Goal: Task Accomplishment & Management: Manage account settings

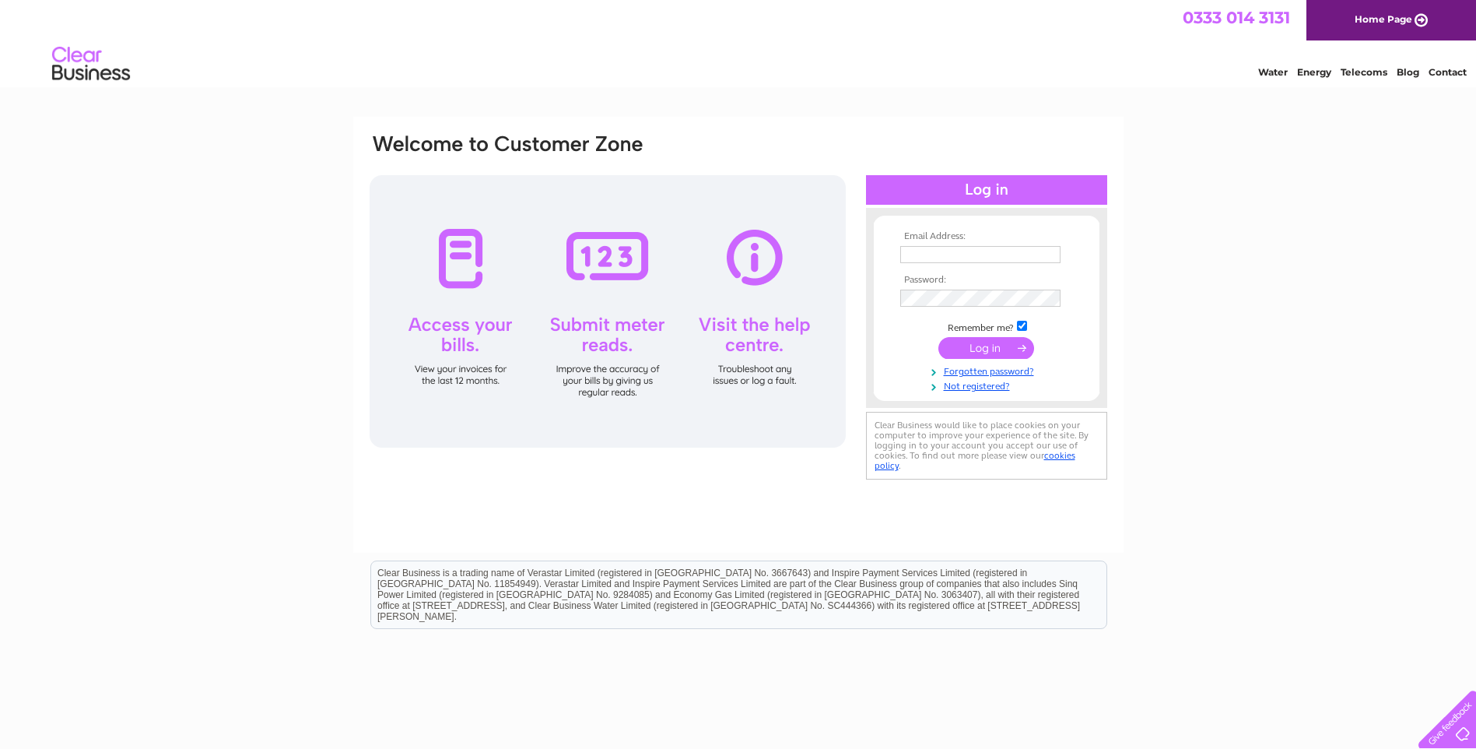
click at [949, 251] on input "text" at bounding box center [980, 254] width 160 height 17
click at [961, 254] on input "text" at bounding box center [980, 254] width 160 height 17
click at [938, 338] on input "submit" at bounding box center [986, 349] width 96 height 22
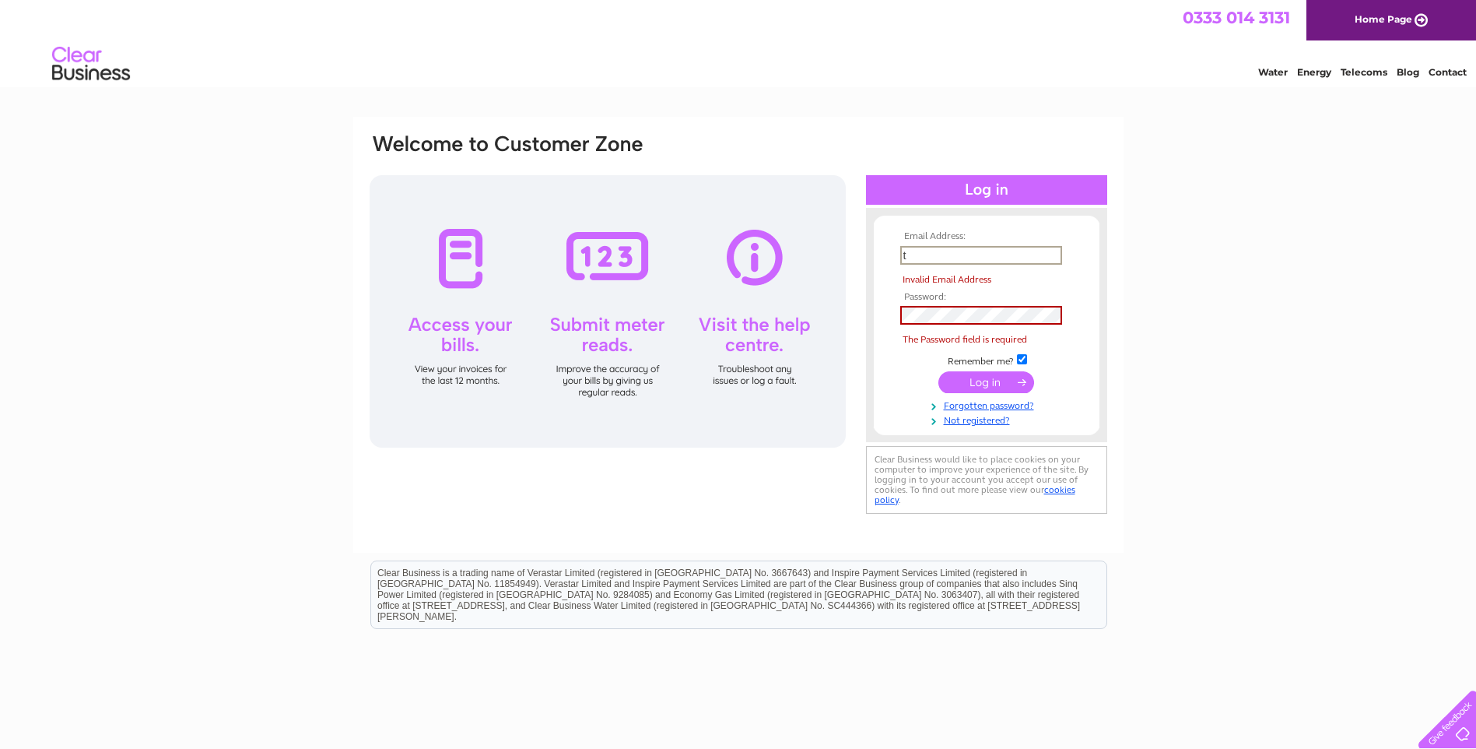
click at [920, 254] on input "t" at bounding box center [981, 255] width 162 height 19
type input "theoldstablesgarage@hotmail.co.uk"
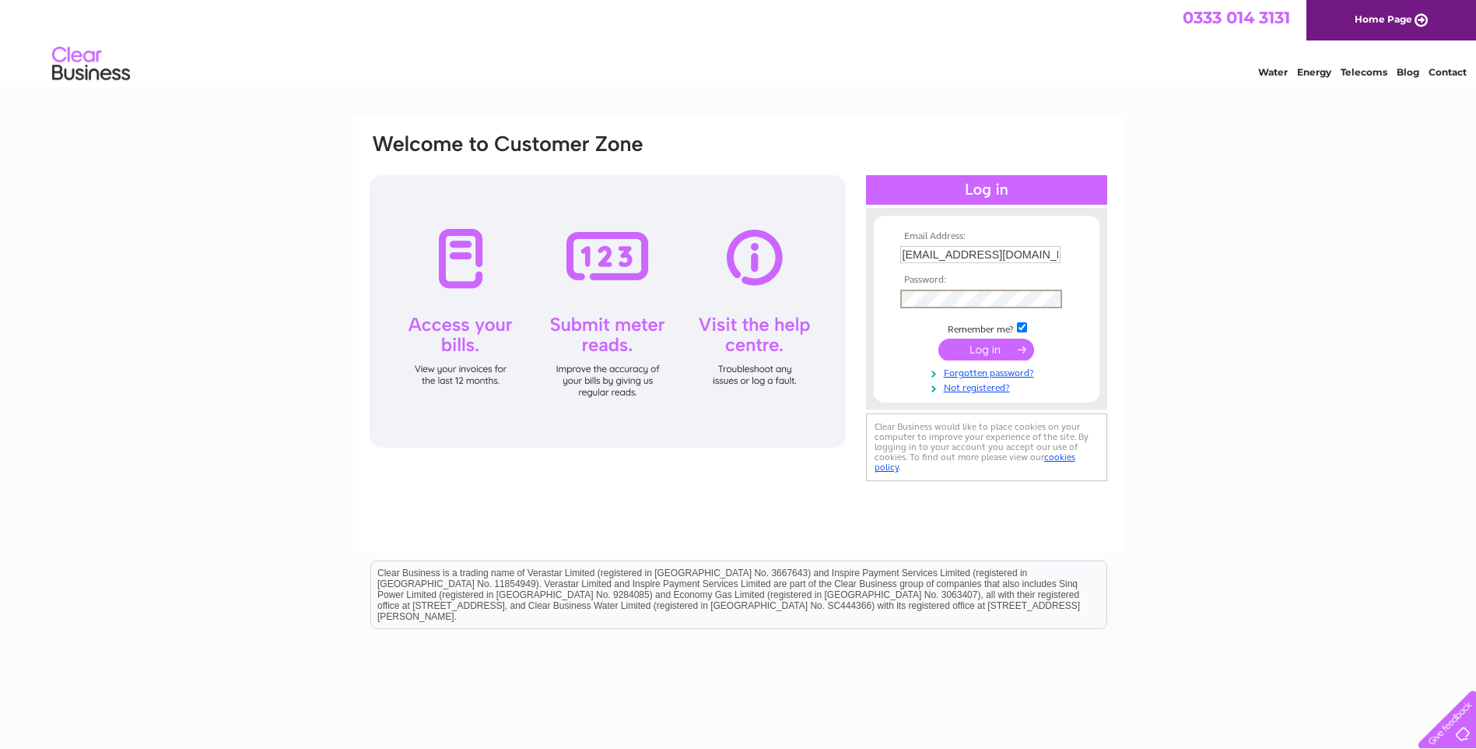
click at [938, 338] on input "submit" at bounding box center [986, 349] width 96 height 22
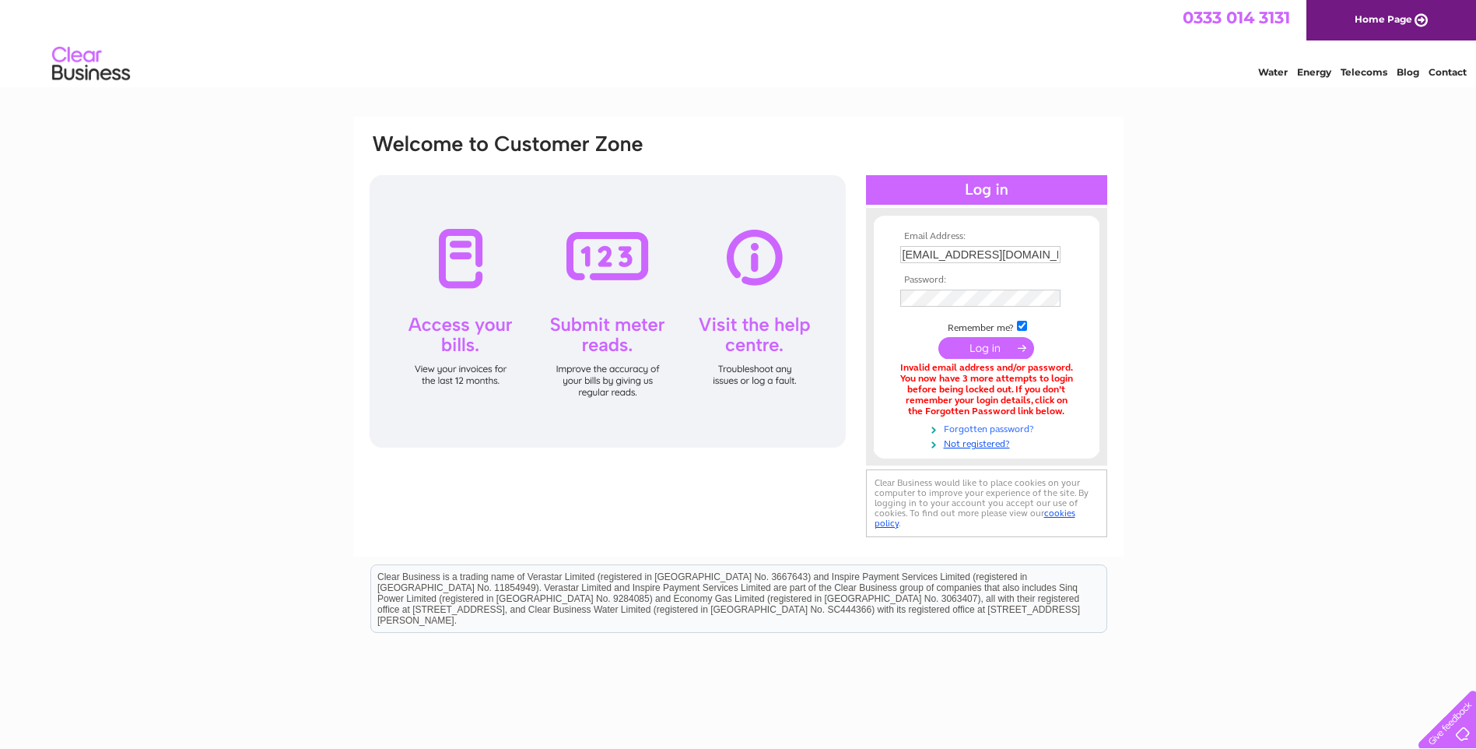
click at [1022, 429] on link "Forgotten password?" at bounding box center [988, 427] width 177 height 15
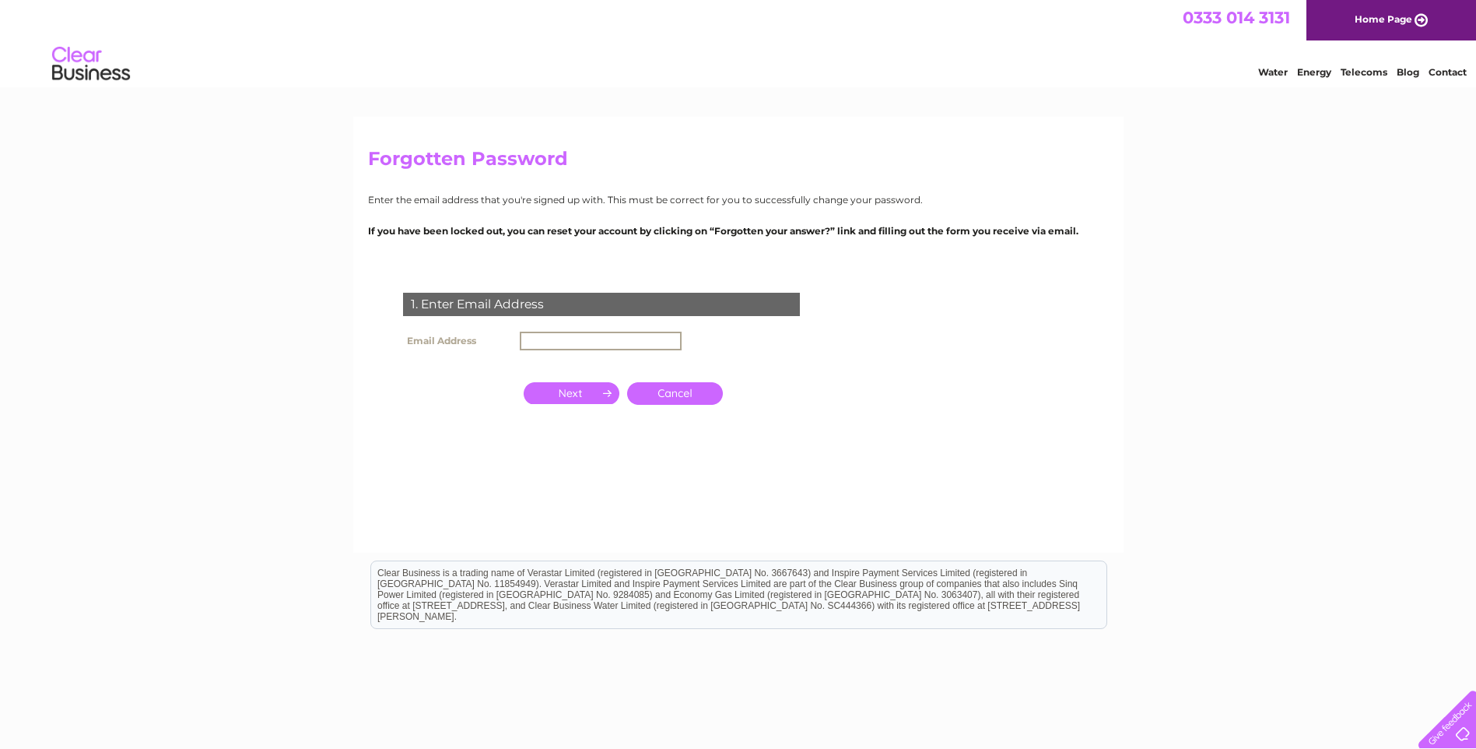
click at [584, 339] on input "text" at bounding box center [601, 340] width 162 height 19
type input "[EMAIL_ADDRESS][DOMAIN_NAME]"
click at [576, 387] on input "button" at bounding box center [572, 391] width 96 height 22
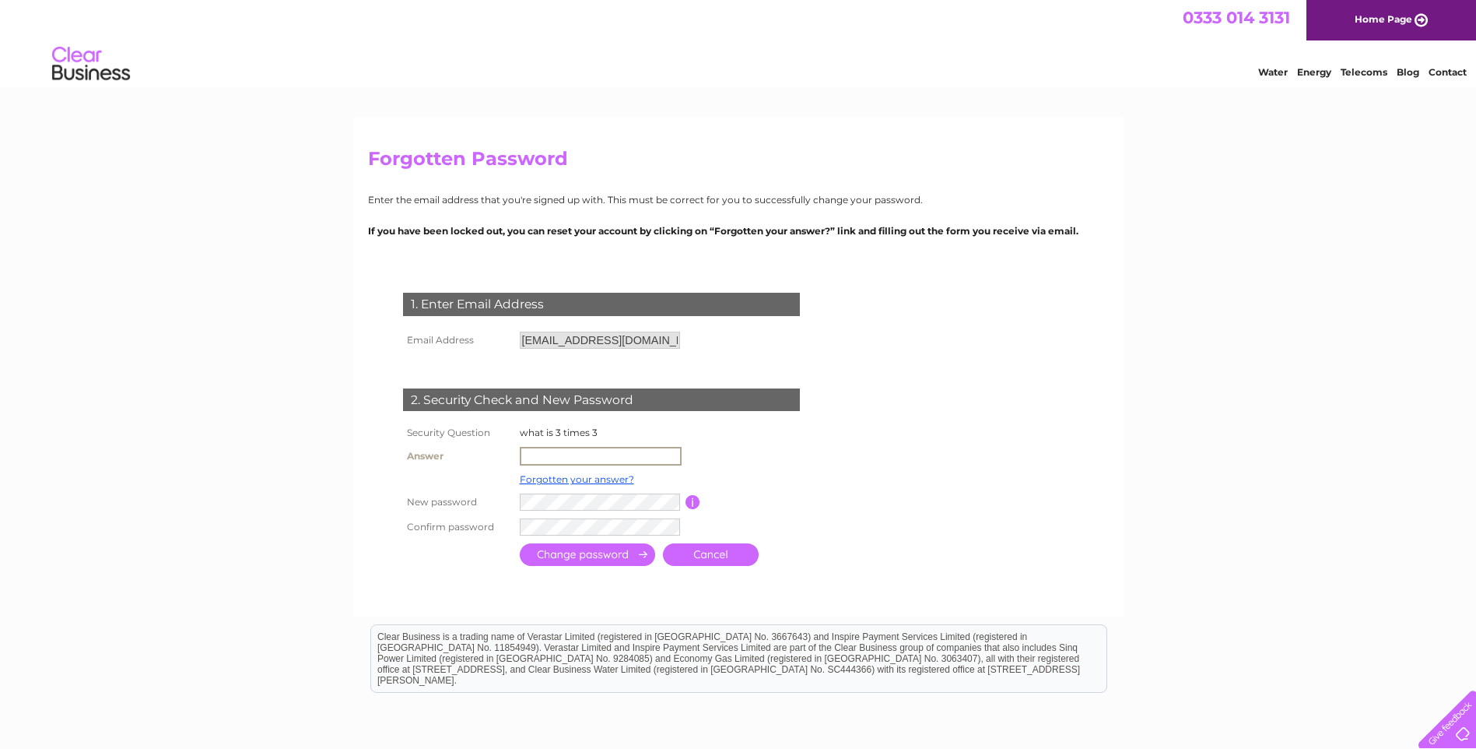
click at [591, 456] on input "text" at bounding box center [601, 456] width 162 height 19
type input "9"
click at [570, 558] on input "submit" at bounding box center [587, 553] width 135 height 23
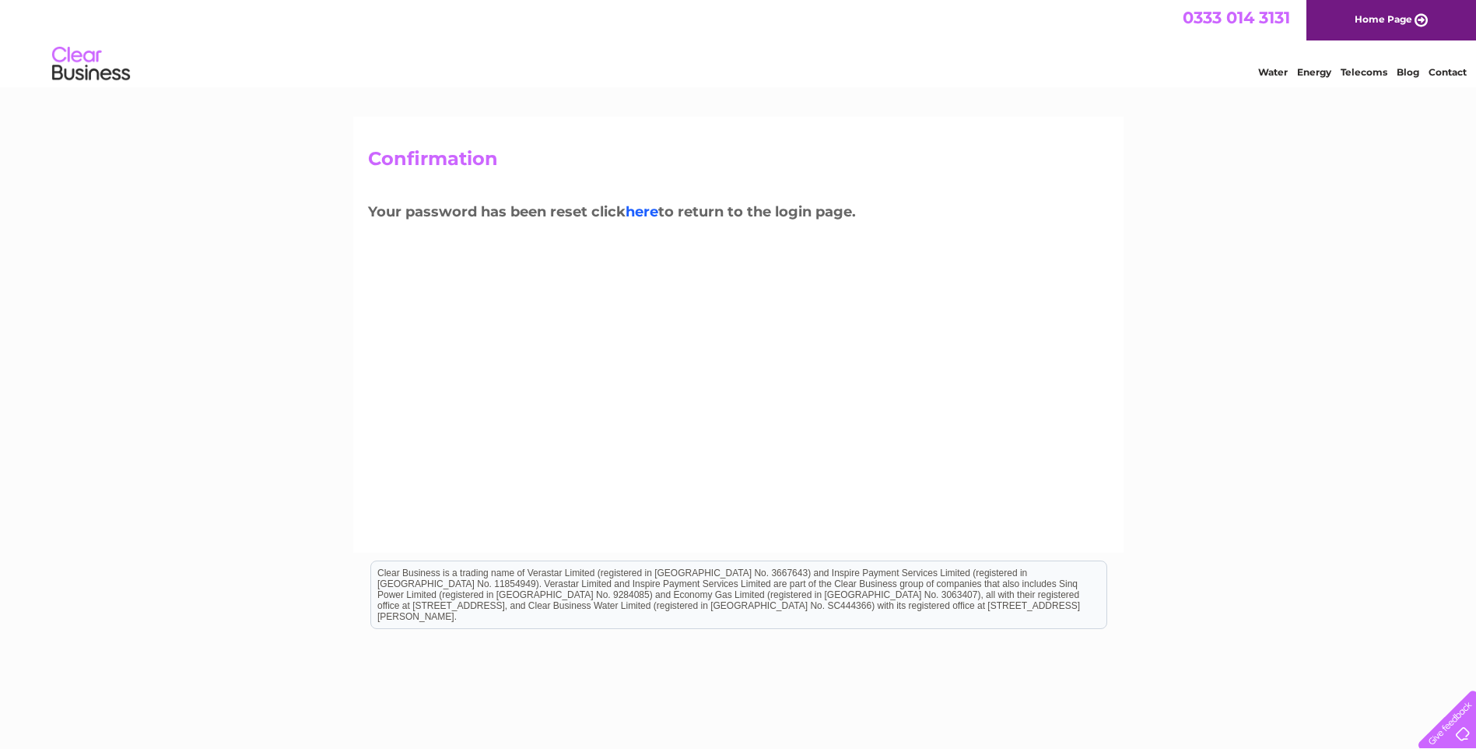
click at [634, 212] on link "here" at bounding box center [642, 211] width 33 height 17
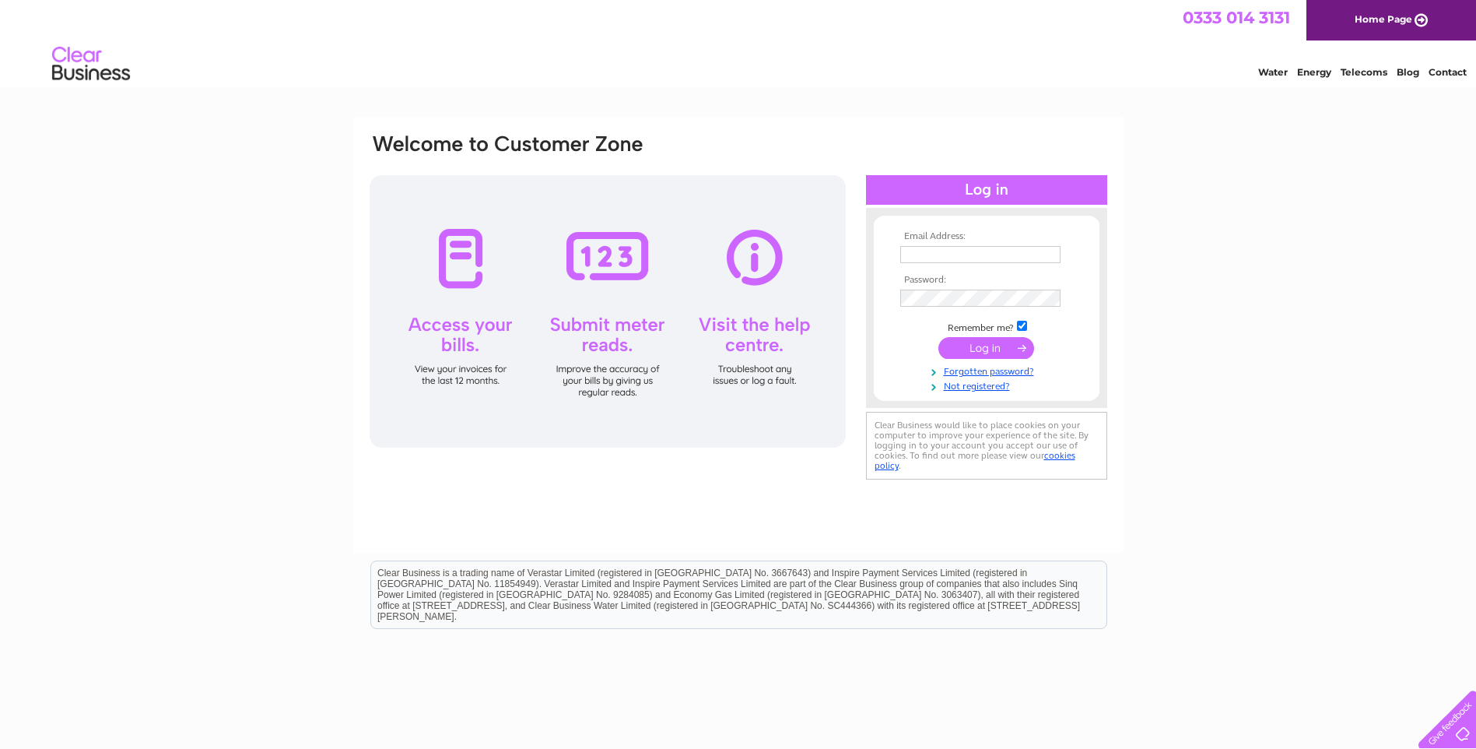
type input "theoldstablesgarage@hotmail.co.uk"
click at [969, 344] on input "submit" at bounding box center [986, 348] width 96 height 22
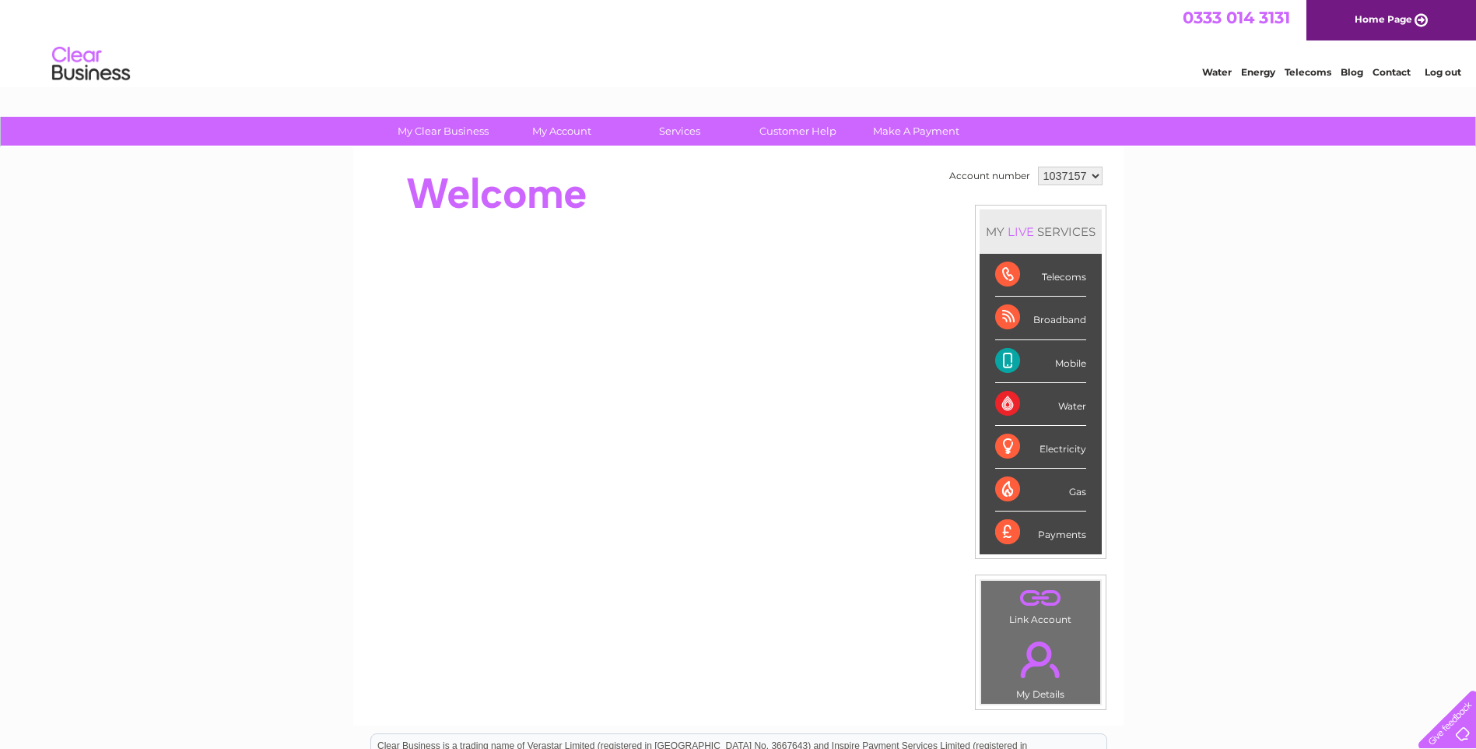
click at [1084, 178] on select "1037157" at bounding box center [1070, 176] width 65 height 19
click at [1086, 177] on select "1037157" at bounding box center [1070, 176] width 65 height 19
click at [1006, 363] on div "Mobile" at bounding box center [1040, 361] width 91 height 43
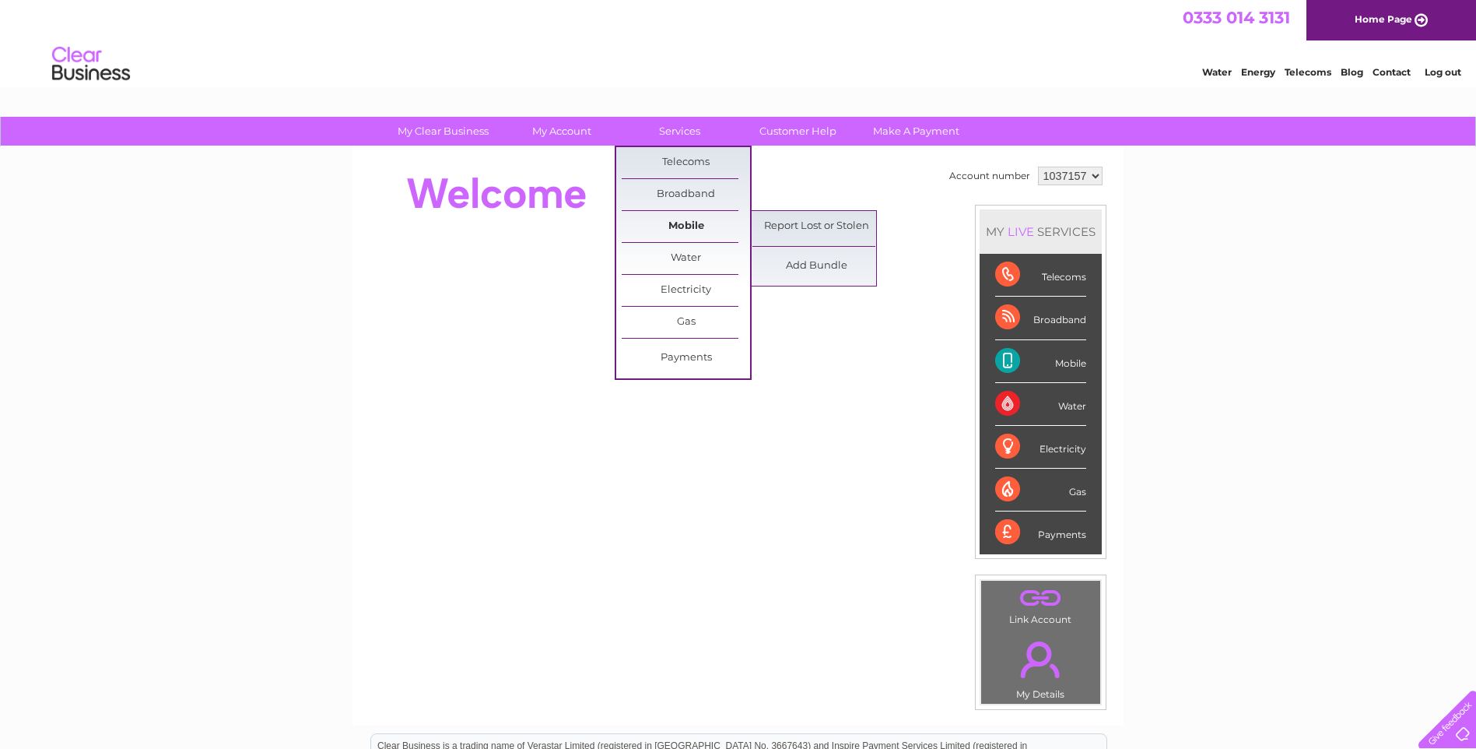
click at [685, 224] on link "Mobile" at bounding box center [686, 226] width 128 height 31
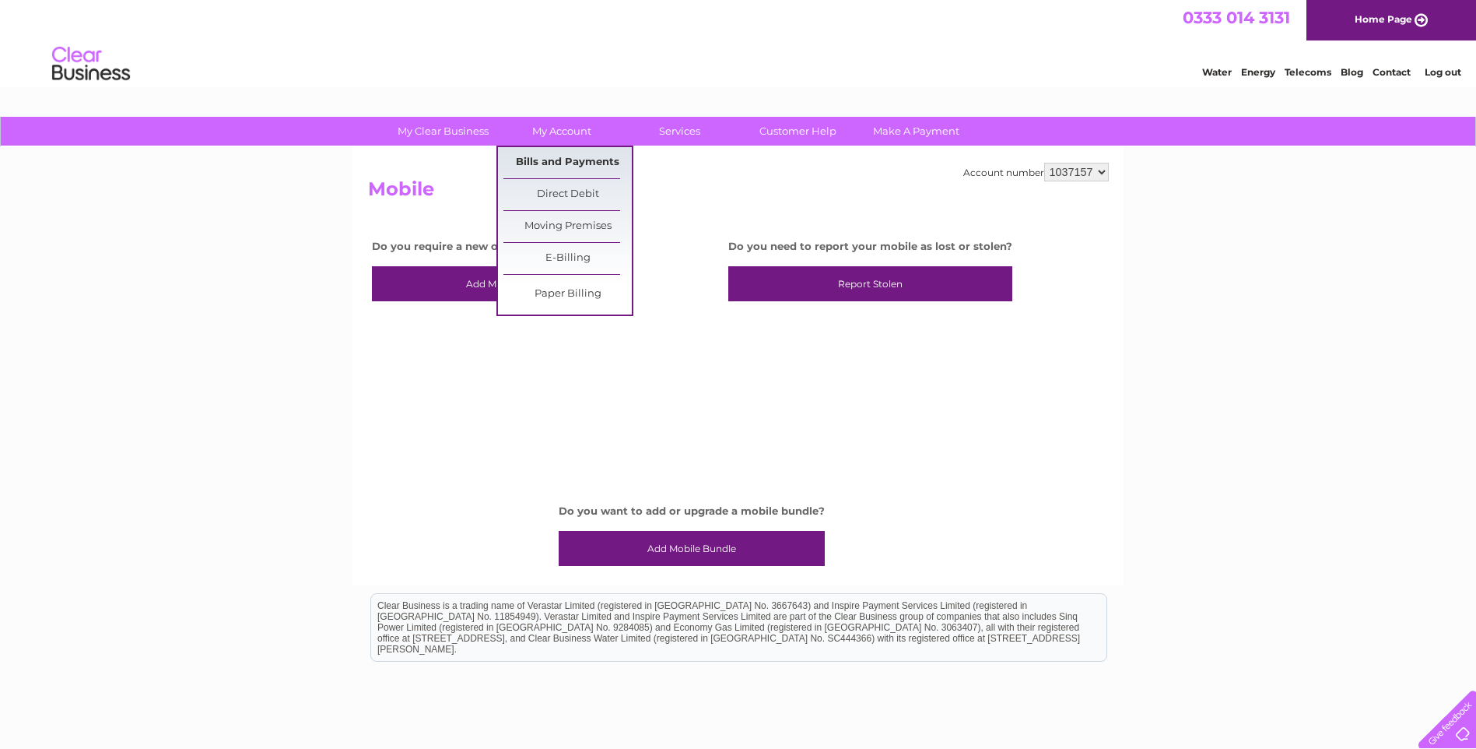
click at [568, 160] on link "Bills and Payments" at bounding box center [567, 162] width 128 height 31
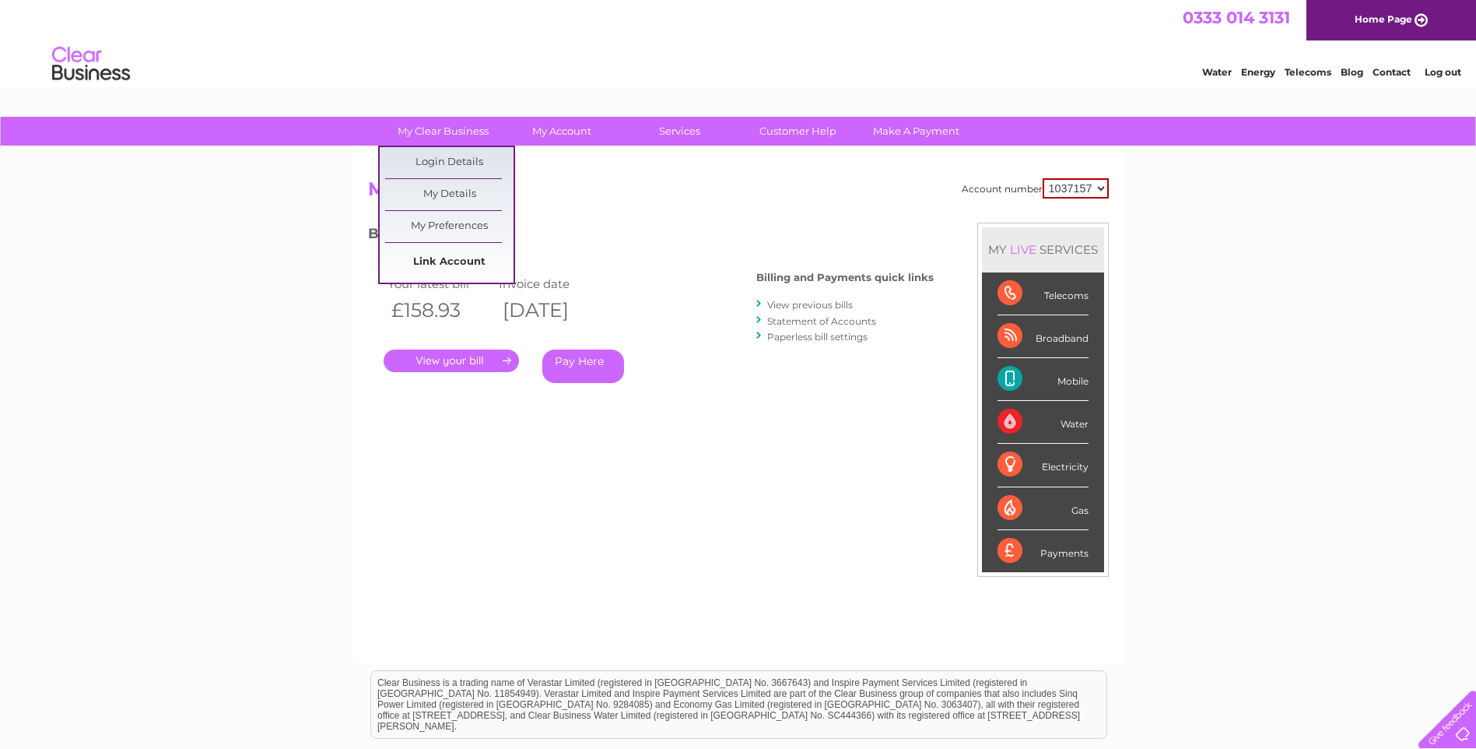
click at [451, 263] on link "Link Account" at bounding box center [449, 262] width 128 height 31
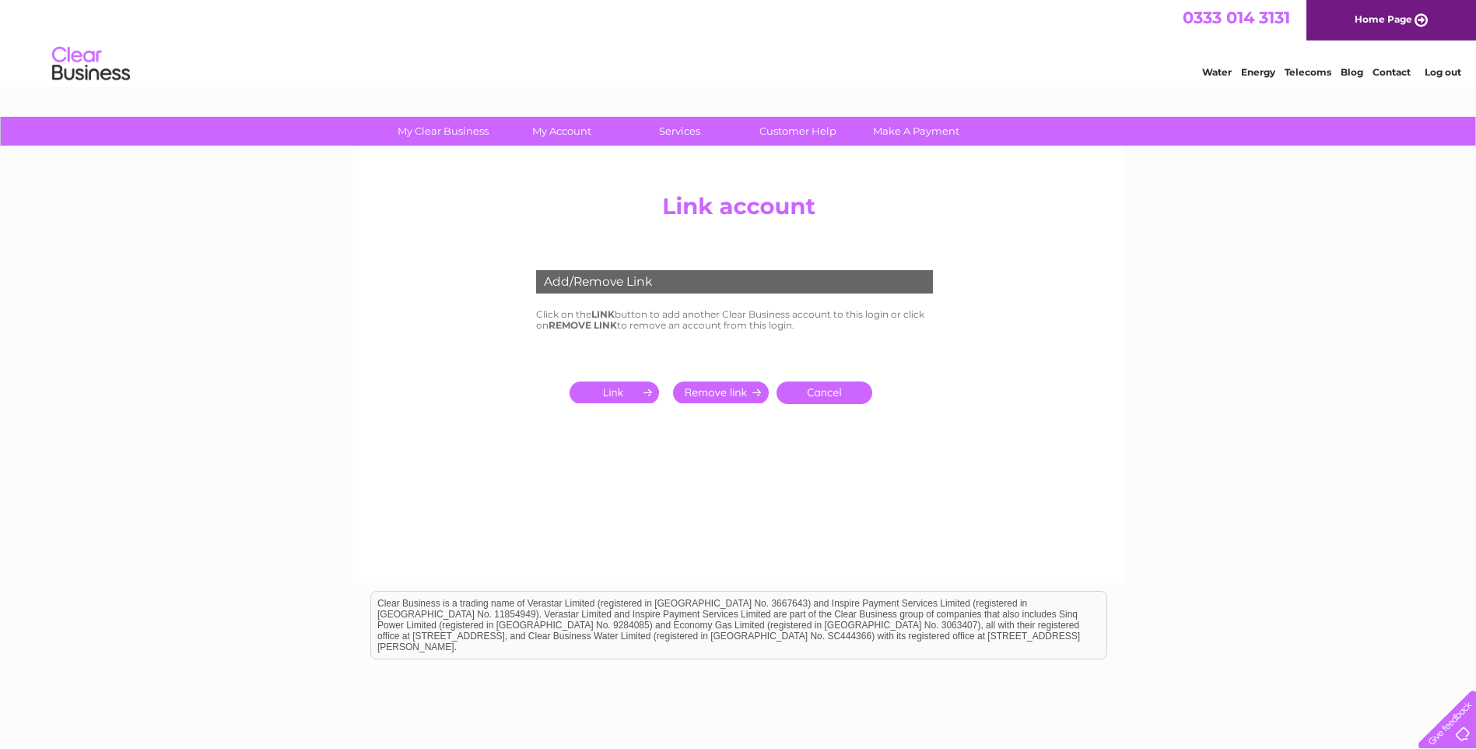
click at [606, 387] on input "submit" at bounding box center [618, 392] width 96 height 22
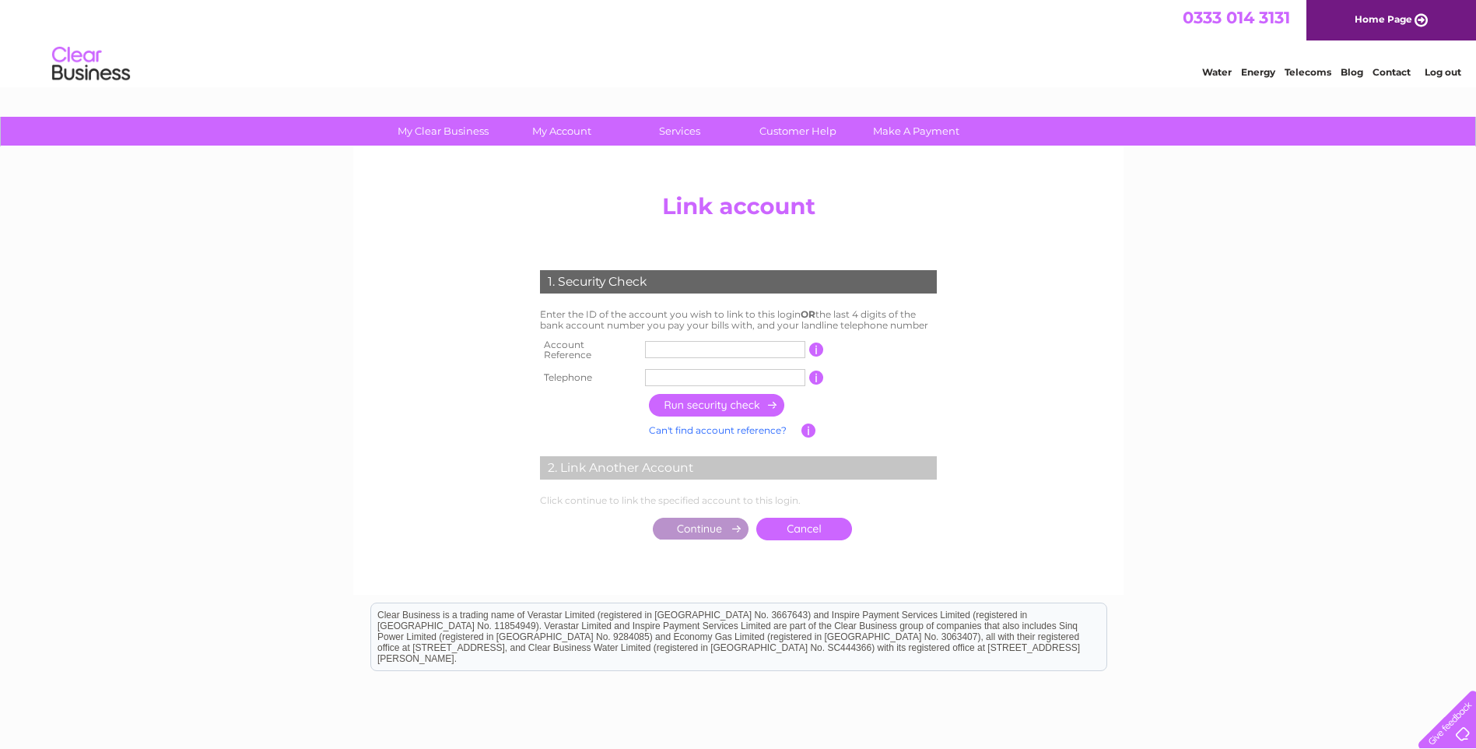
click at [664, 346] on input "text" at bounding box center [725, 349] width 160 height 17
click at [685, 345] on input "text" at bounding box center [725, 349] width 160 height 17
click at [700, 343] on input "text" at bounding box center [725, 349] width 160 height 17
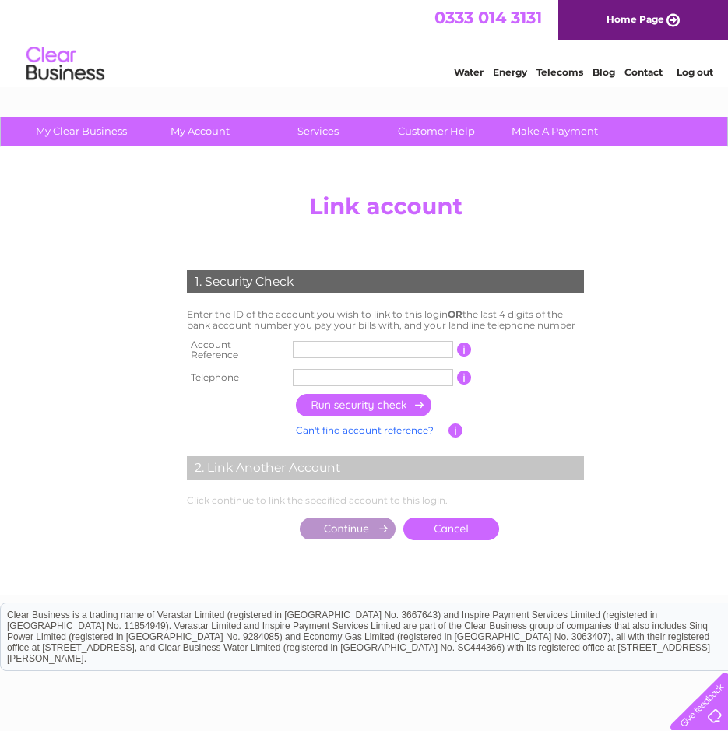
click at [317, 345] on input "text" at bounding box center [373, 349] width 160 height 17
type input "30285990"
click at [317, 390] on td at bounding box center [440, 405] width 296 height 30
click at [318, 374] on input "text" at bounding box center [373, 377] width 160 height 17
type input "01423815390"
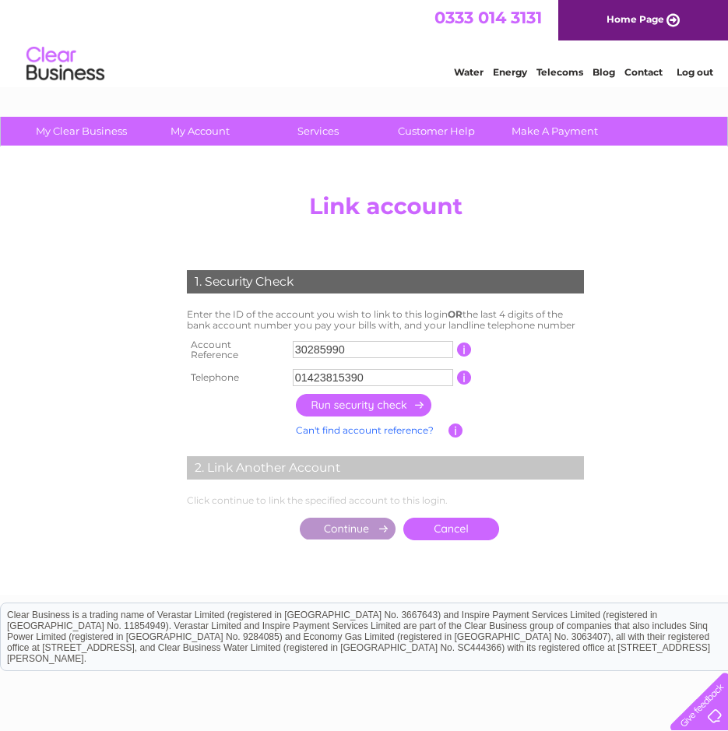
click at [350, 401] on input "button" at bounding box center [364, 405] width 137 height 23
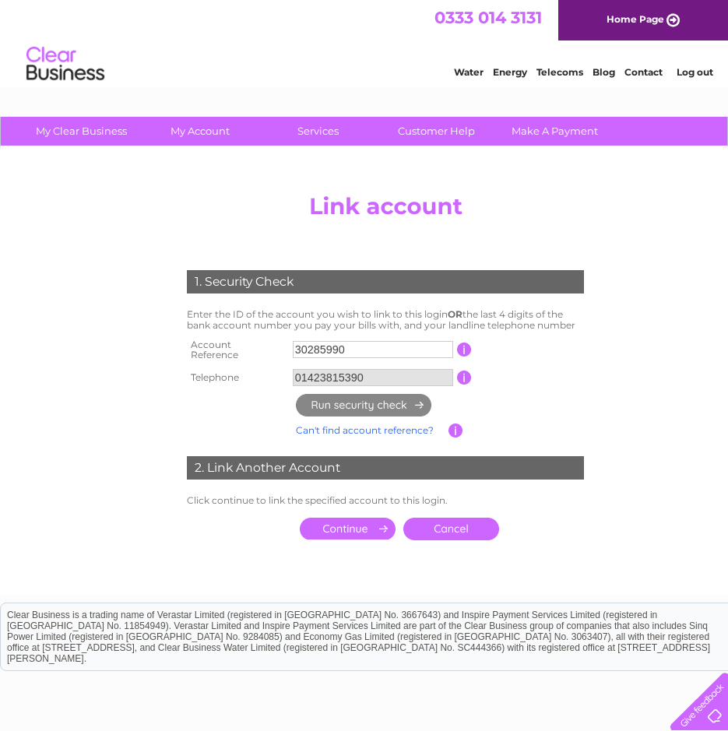
click at [464, 346] on input "button" at bounding box center [464, 349] width 15 height 14
click at [332, 522] on input "submit" at bounding box center [348, 528] width 96 height 22
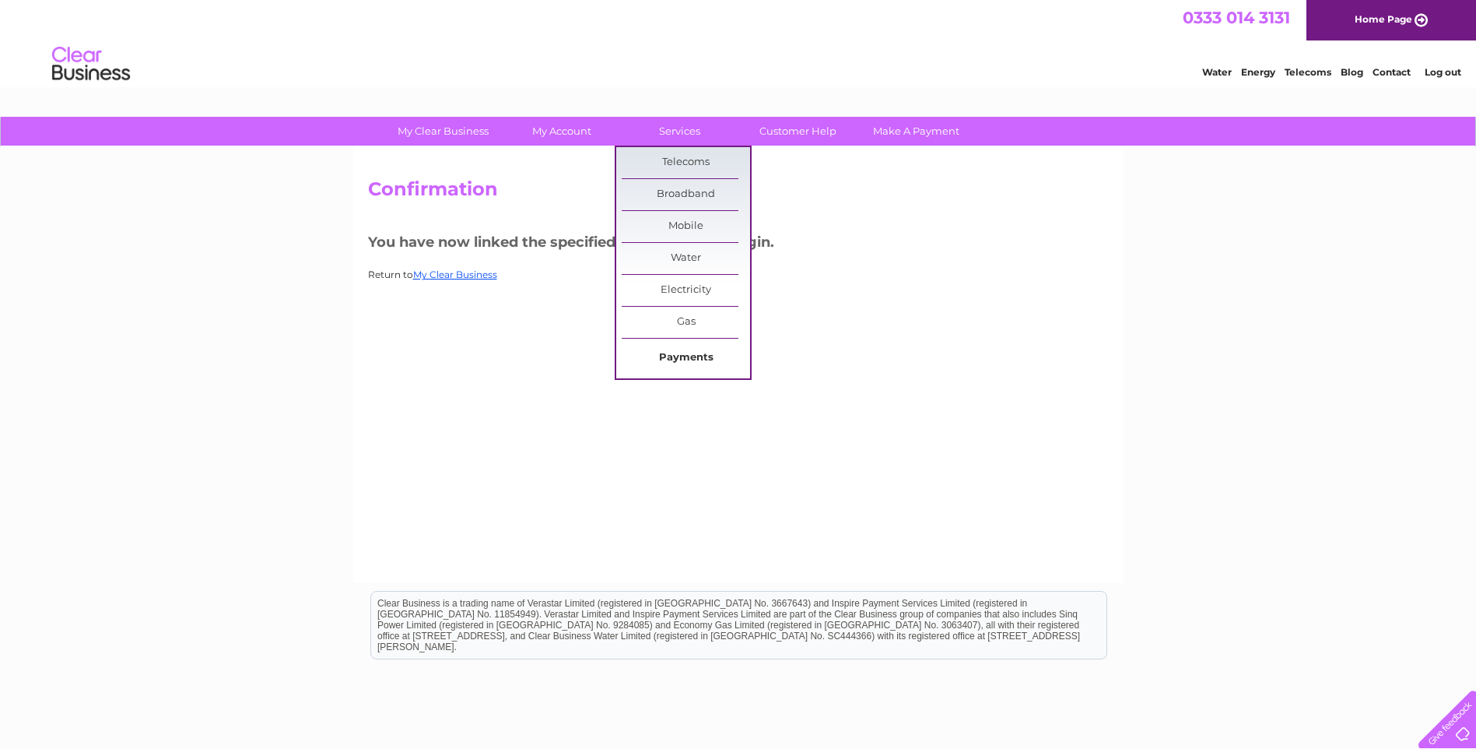
click at [696, 355] on link "Payments" at bounding box center [686, 357] width 128 height 31
click at [694, 359] on link "Payments" at bounding box center [686, 357] width 128 height 31
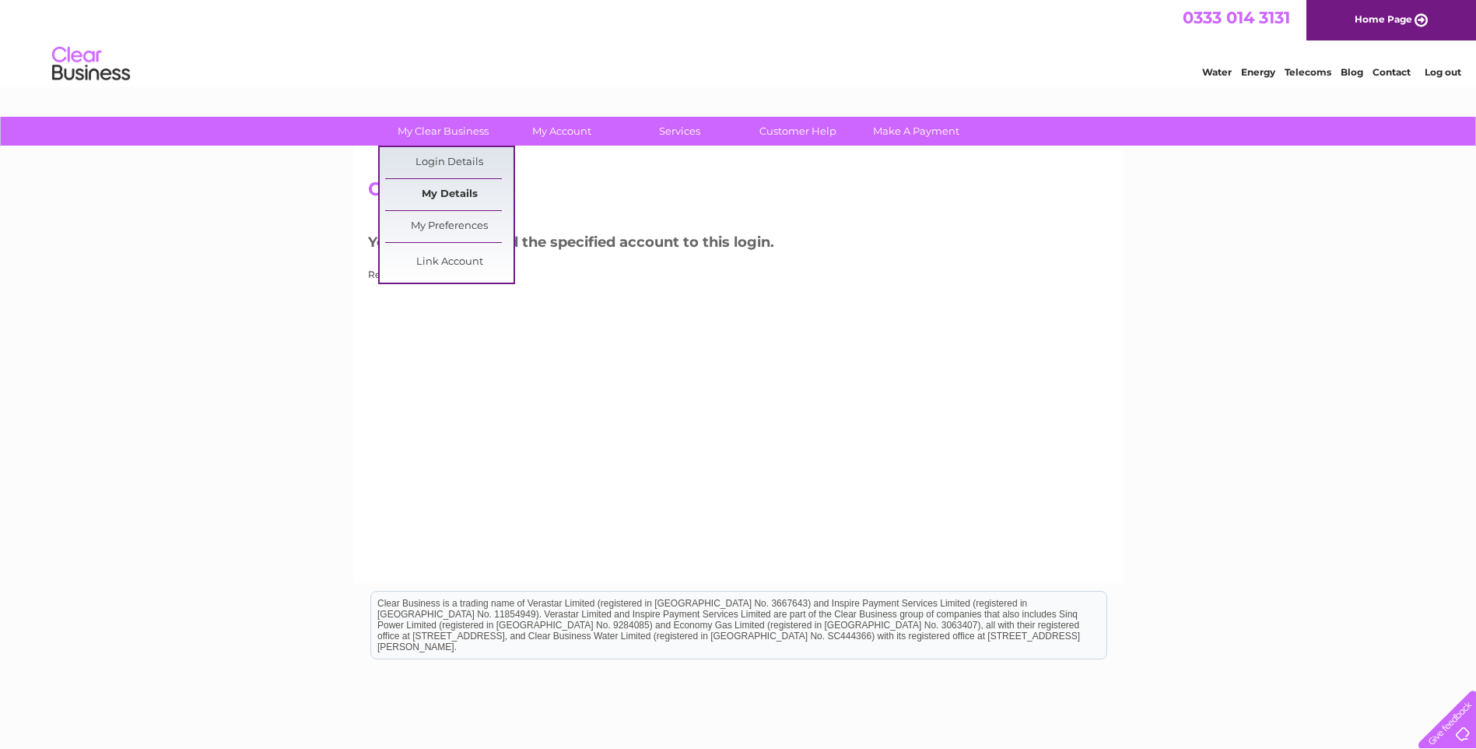
click at [475, 196] on link "My Details" at bounding box center [449, 194] width 128 height 31
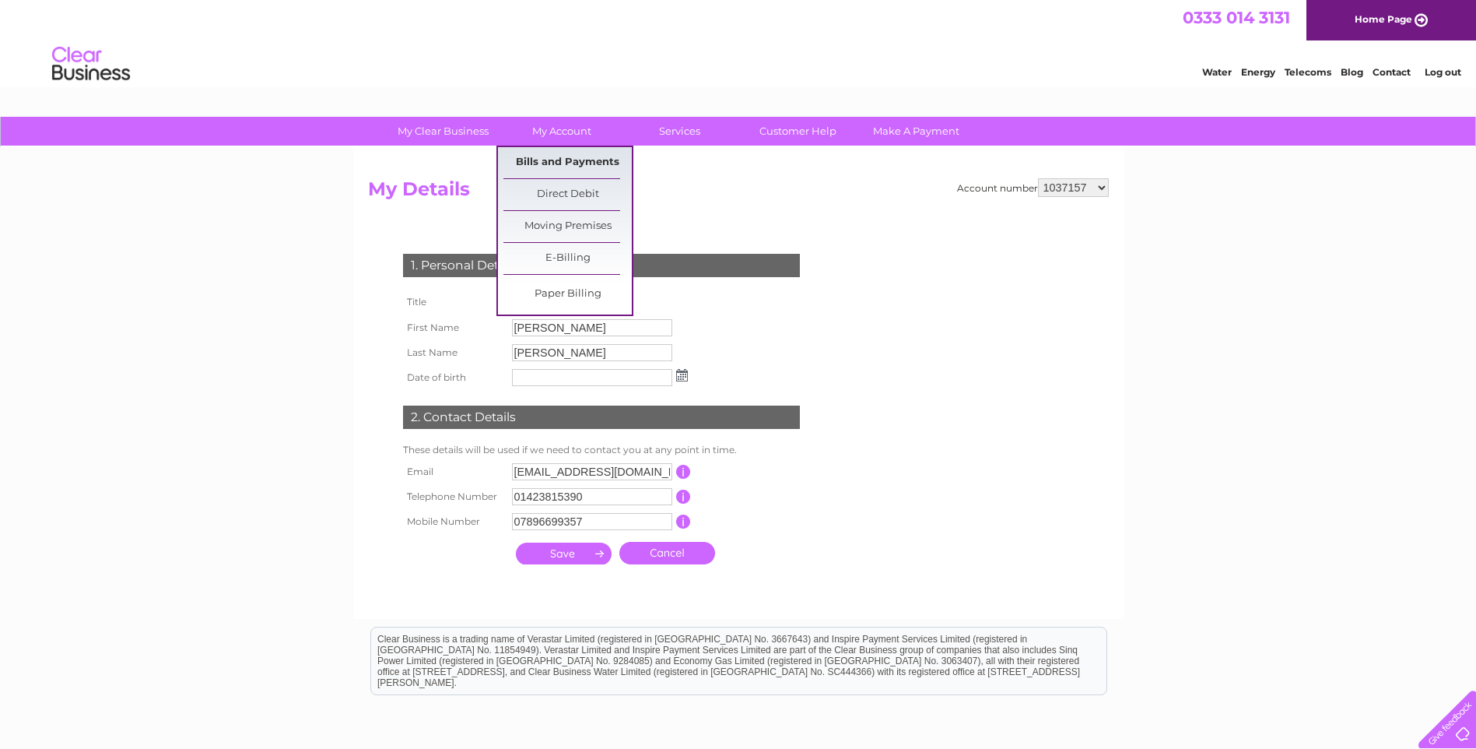
click at [574, 155] on link "Bills and Payments" at bounding box center [567, 162] width 128 height 31
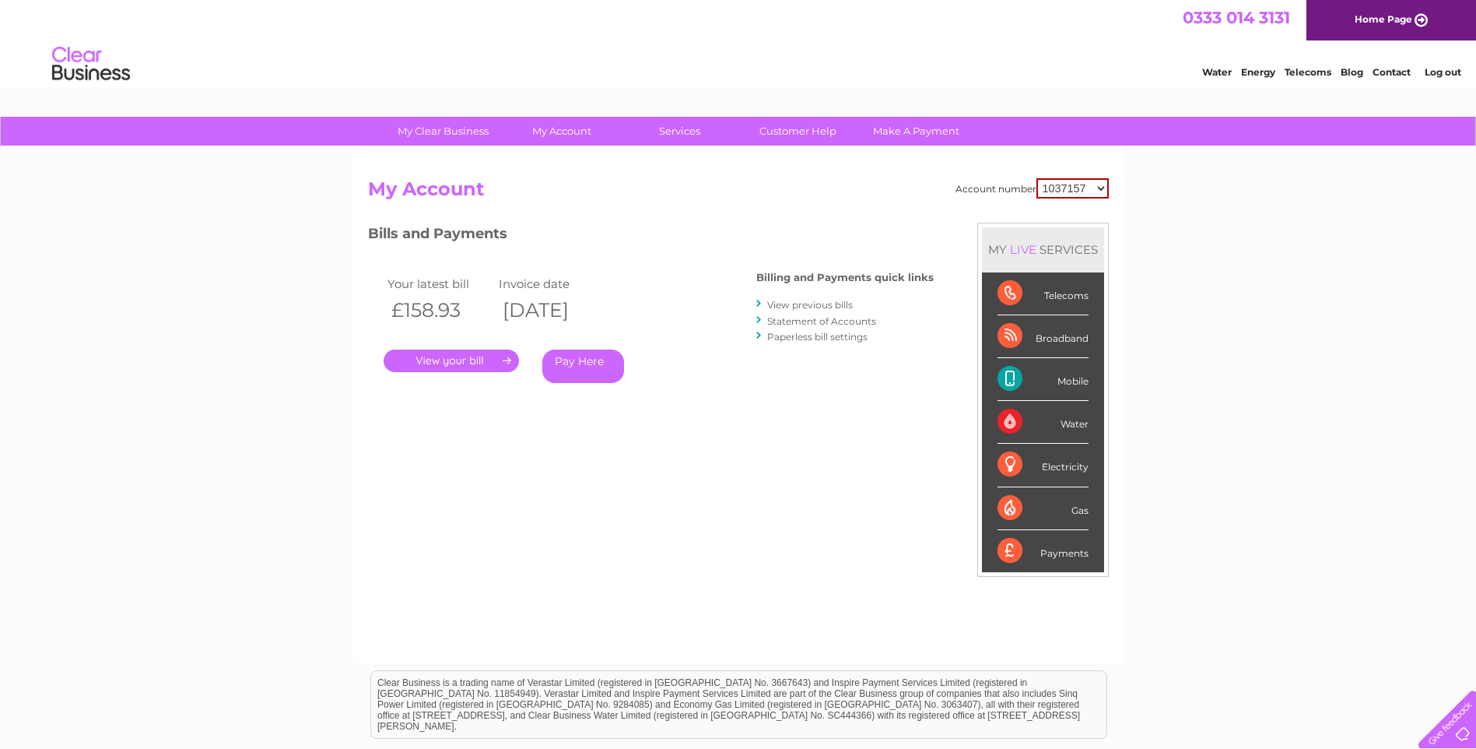
click at [1086, 192] on select "1037157 30285990" at bounding box center [1072, 188] width 72 height 20
select select "30285990"
click at [1036, 178] on select "1037157 30285990" at bounding box center [1072, 188] width 72 height 20
